Goal: Task Accomplishment & Management: Manage account settings

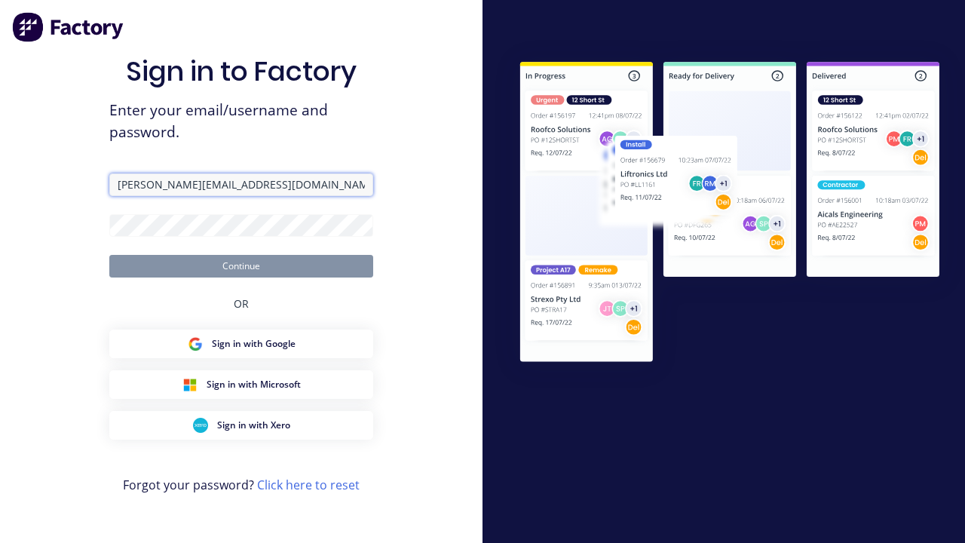
type input "[PERSON_NAME][EMAIL_ADDRESS][DOMAIN_NAME]"
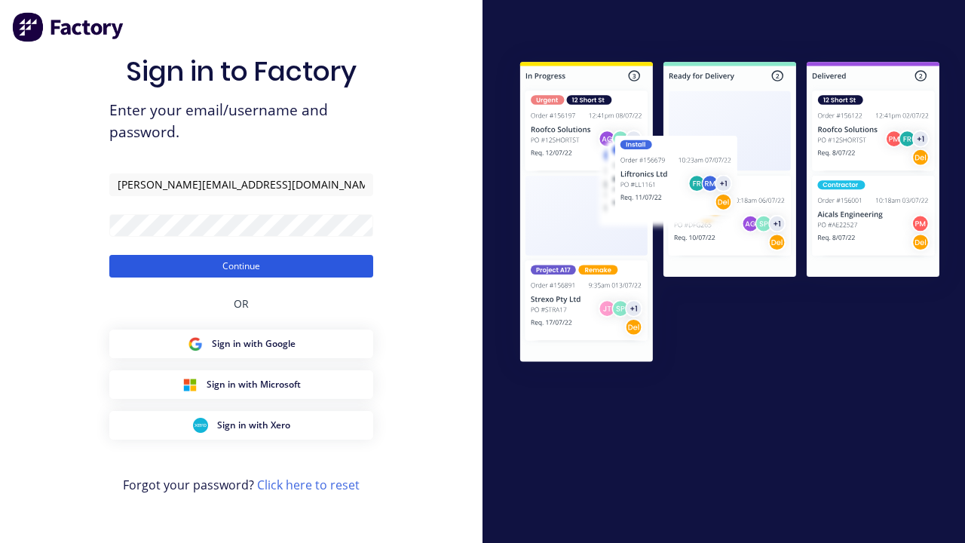
click at [241, 265] on button "Continue" at bounding box center [241, 266] width 264 height 23
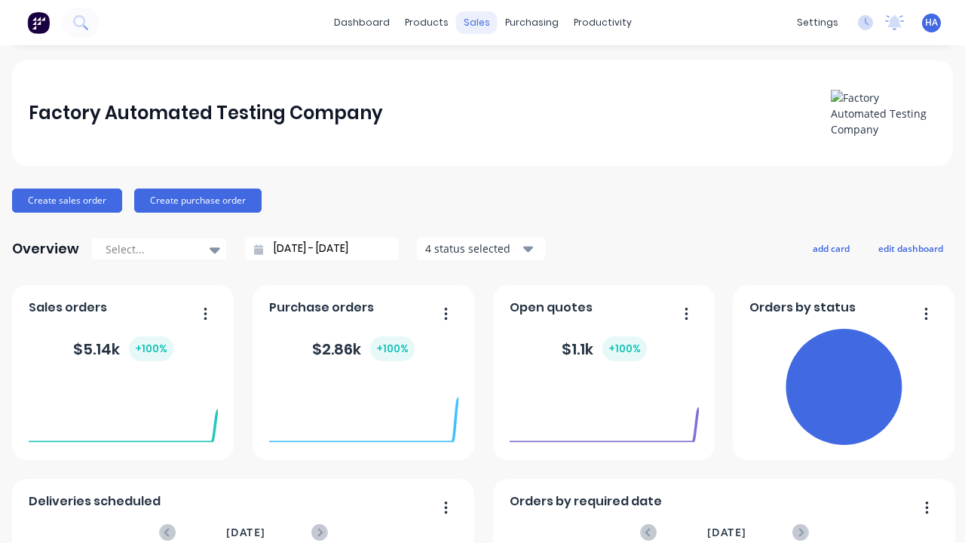
click at [476, 23] on div "sales" at bounding box center [476, 22] width 41 height 23
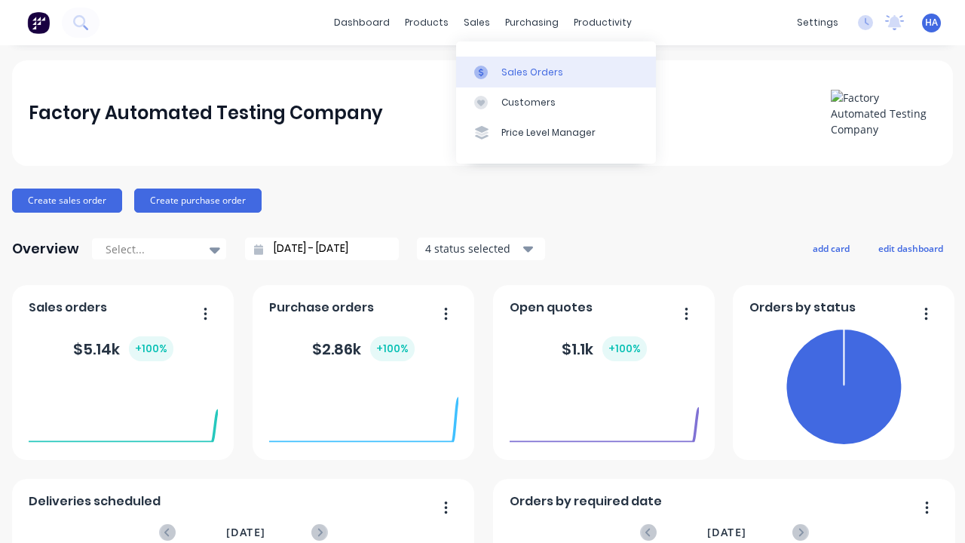
click at [555, 72] on div "Sales Orders" at bounding box center [532, 73] width 62 height 14
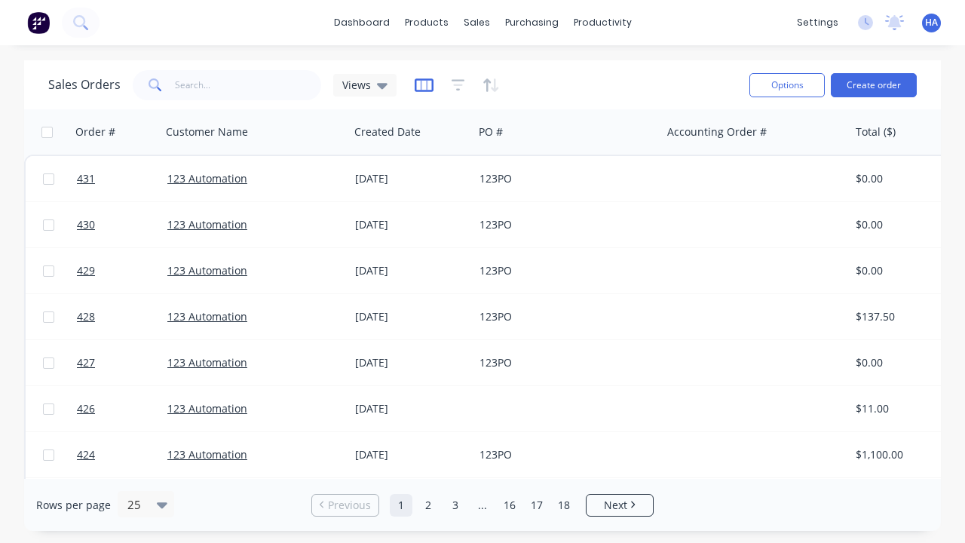
click at [424, 84] on icon "button" at bounding box center [424, 85] width 19 height 15
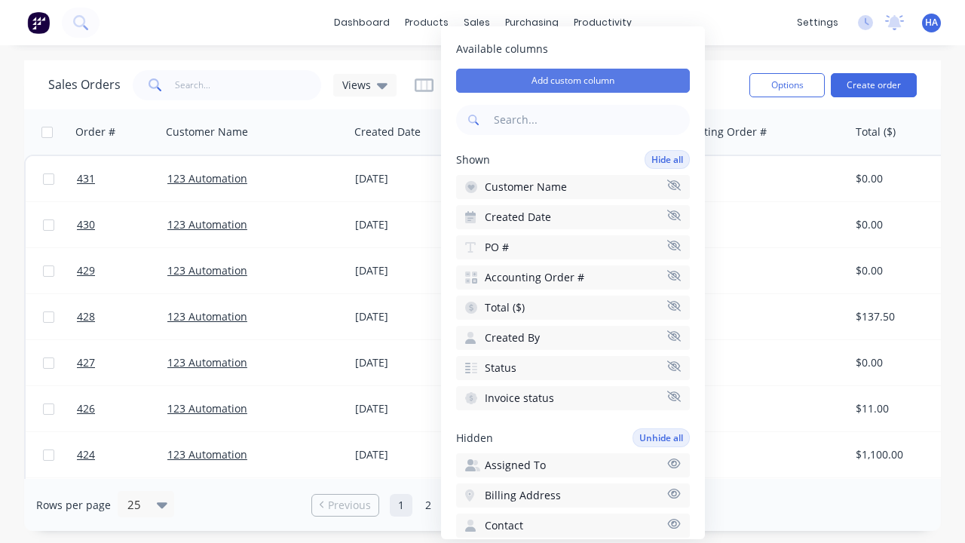
click at [573, 81] on button "Add custom column" at bounding box center [573, 81] width 234 height 24
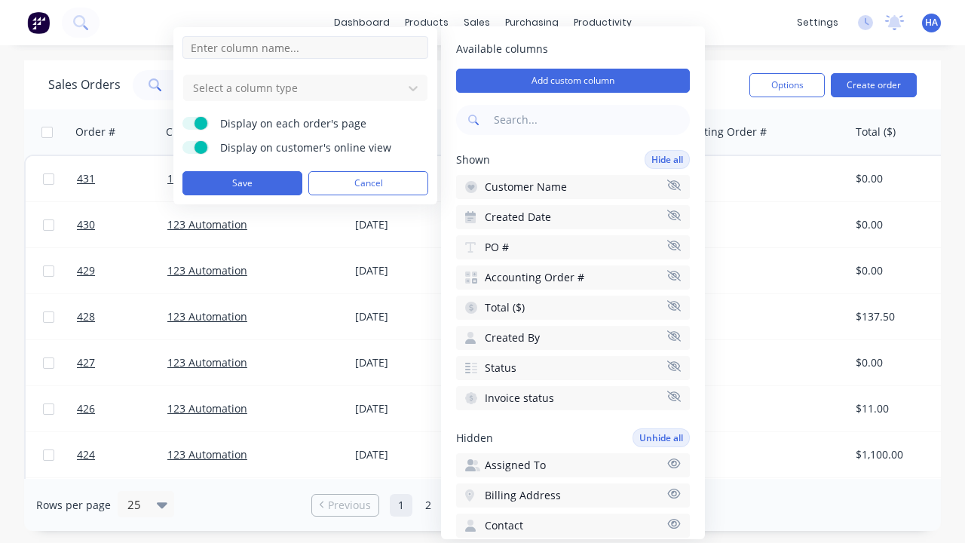
click at [305, 47] on input at bounding box center [305, 47] width 246 height 23
type input "New Custom Phone Column"
click at [293, 87] on div at bounding box center [292, 87] width 203 height 19
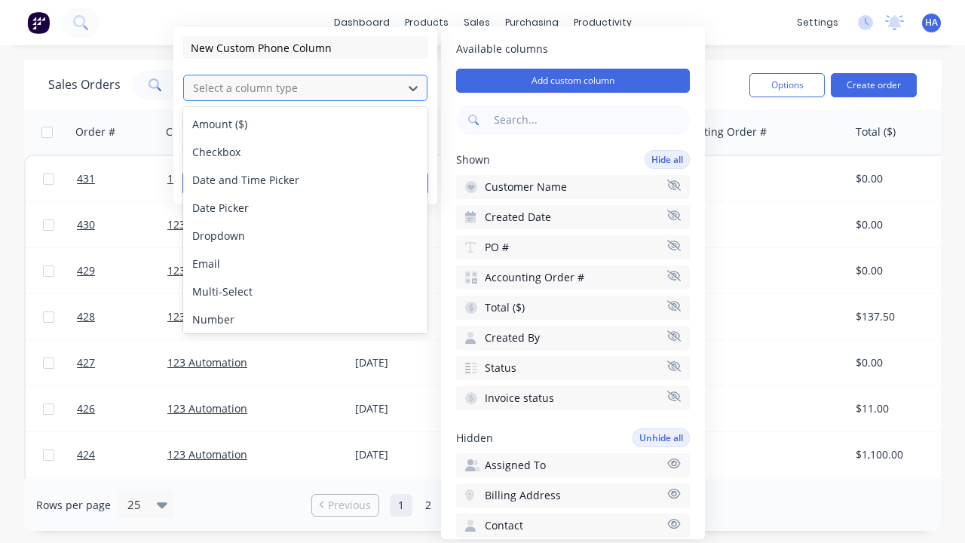
scroll to position [87, 0]
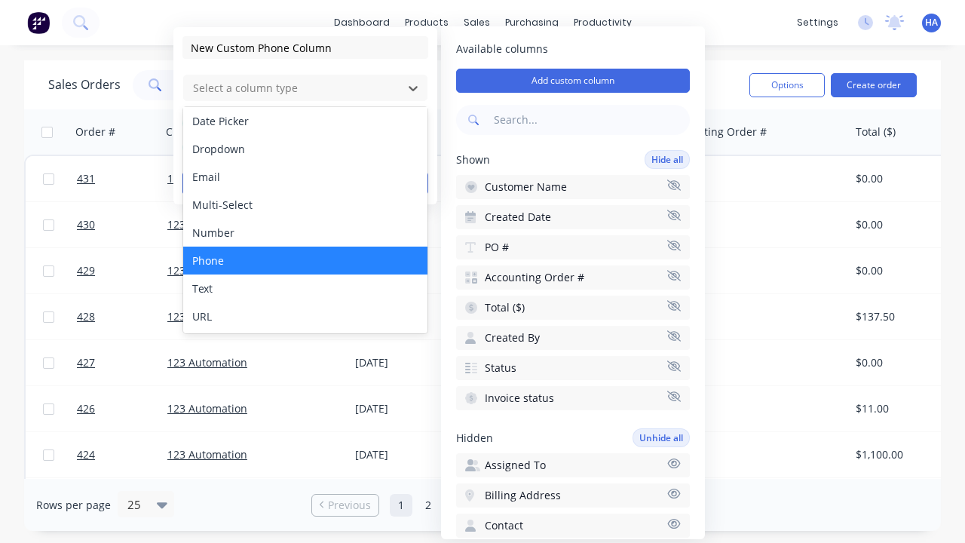
click at [305, 260] on div "Phone" at bounding box center [305, 260] width 244 height 28
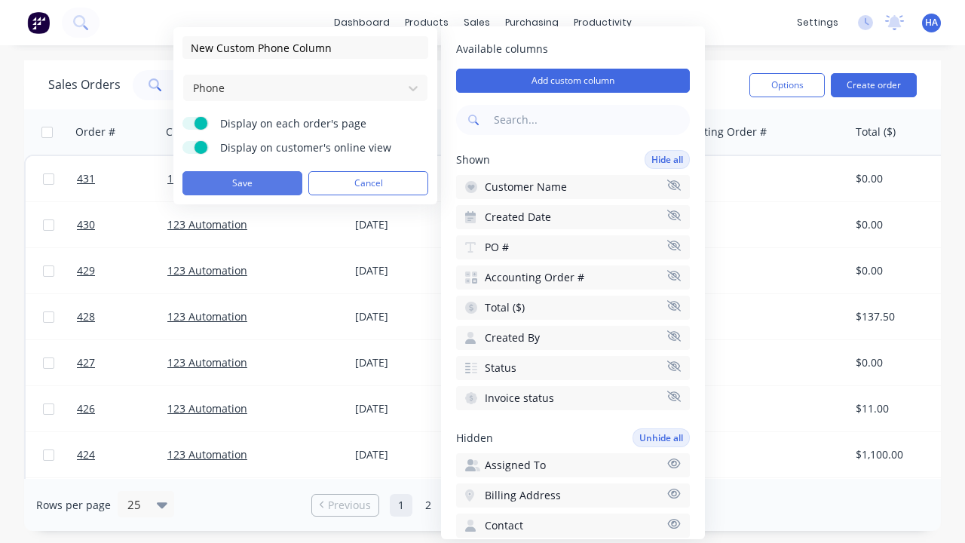
click at [242, 183] on button "Save" at bounding box center [242, 183] width 120 height 24
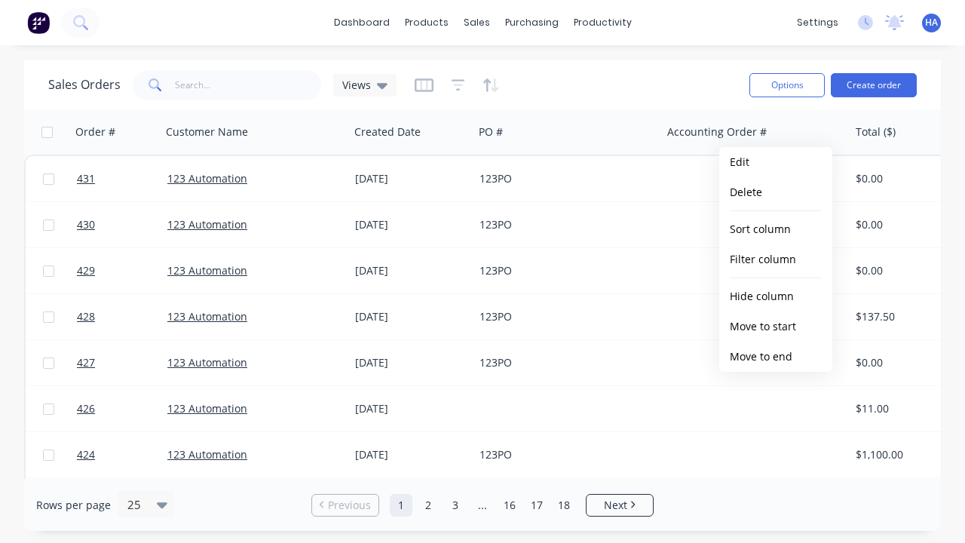
scroll to position [0, 721]
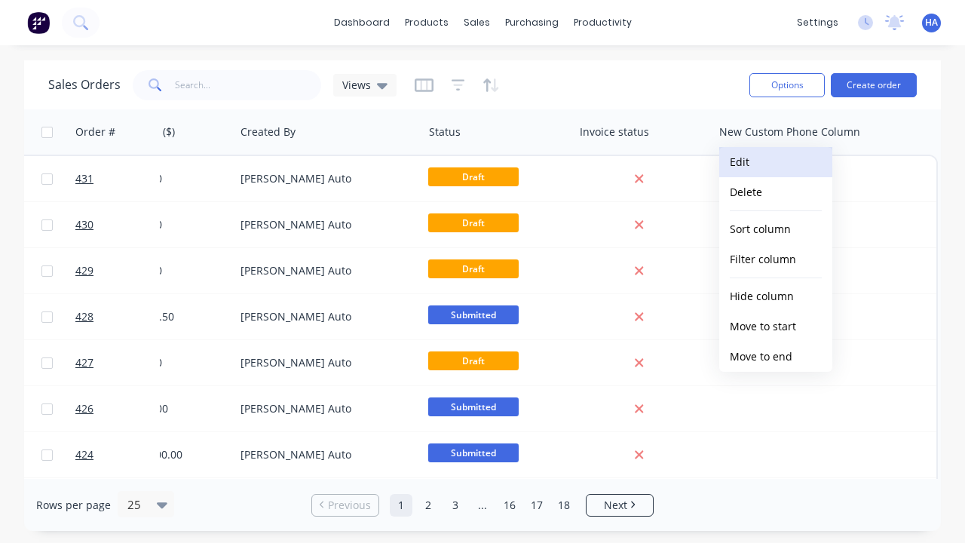
click at [776, 162] on button "Edit" at bounding box center [775, 162] width 113 height 30
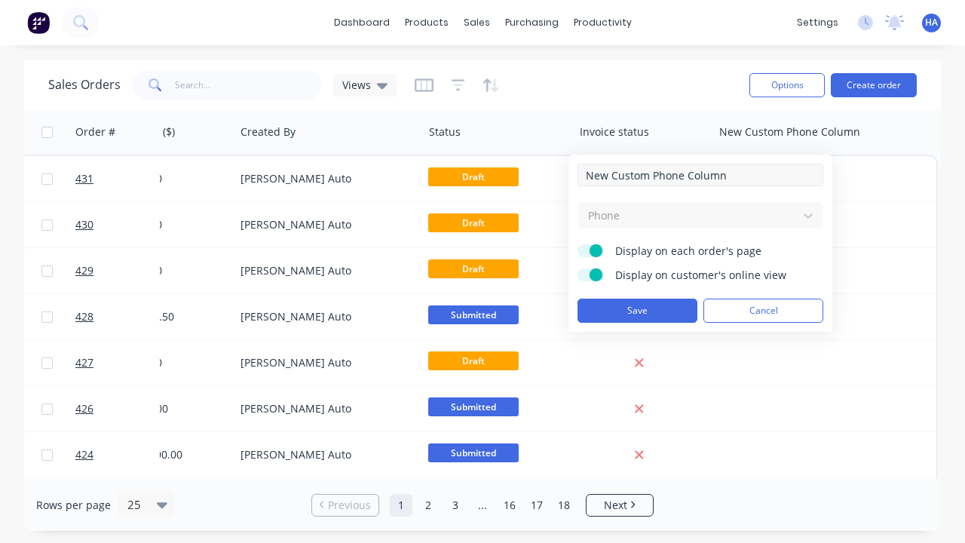
click at [700, 175] on input "New Custom Phone Column" at bounding box center [700, 175] width 246 height 23
type input "New Custom Phone Column - Updated"
click at [637, 311] on button "Save" at bounding box center [637, 310] width 120 height 24
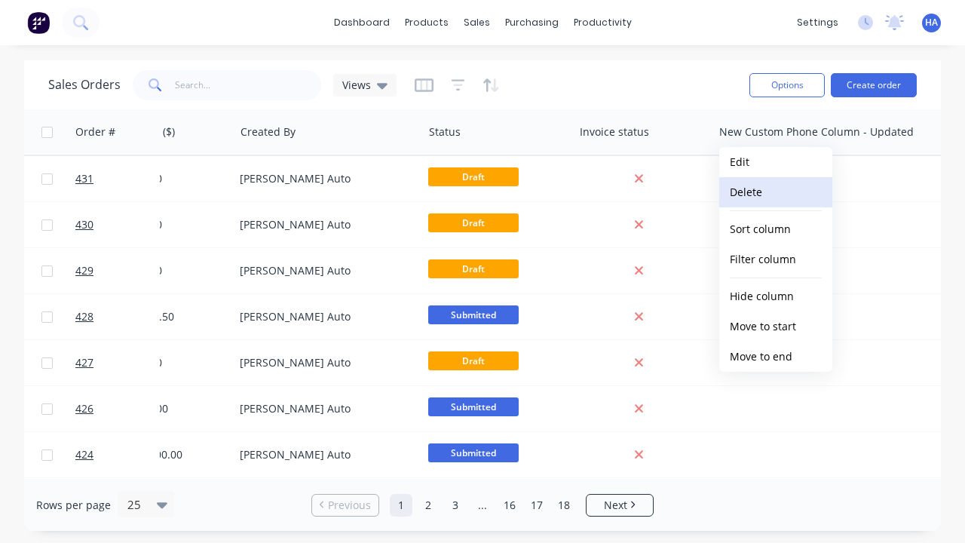
click at [776, 192] on button "Delete" at bounding box center [775, 192] width 113 height 30
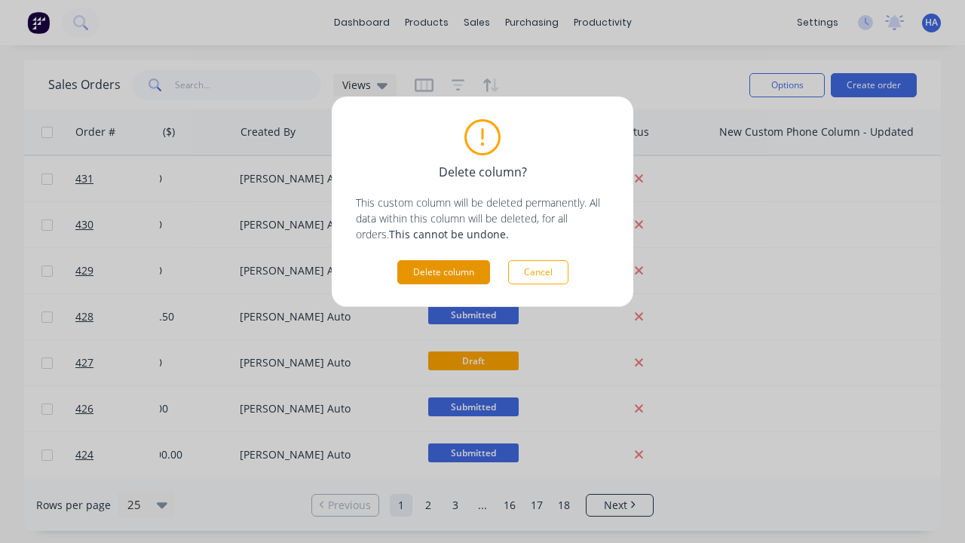
click at [443, 272] on button "Delete column" at bounding box center [443, 272] width 93 height 24
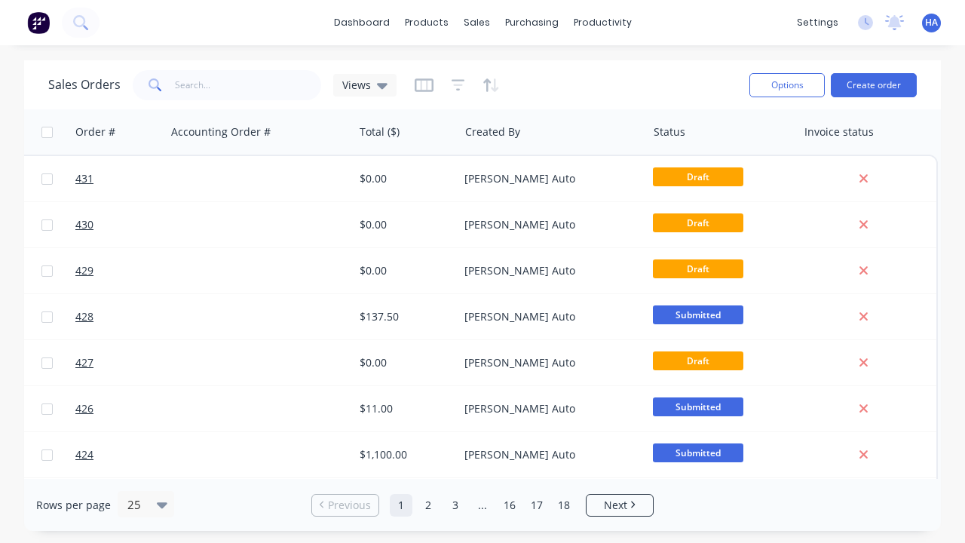
scroll to position [0, 496]
